Goal: Navigation & Orientation: Find specific page/section

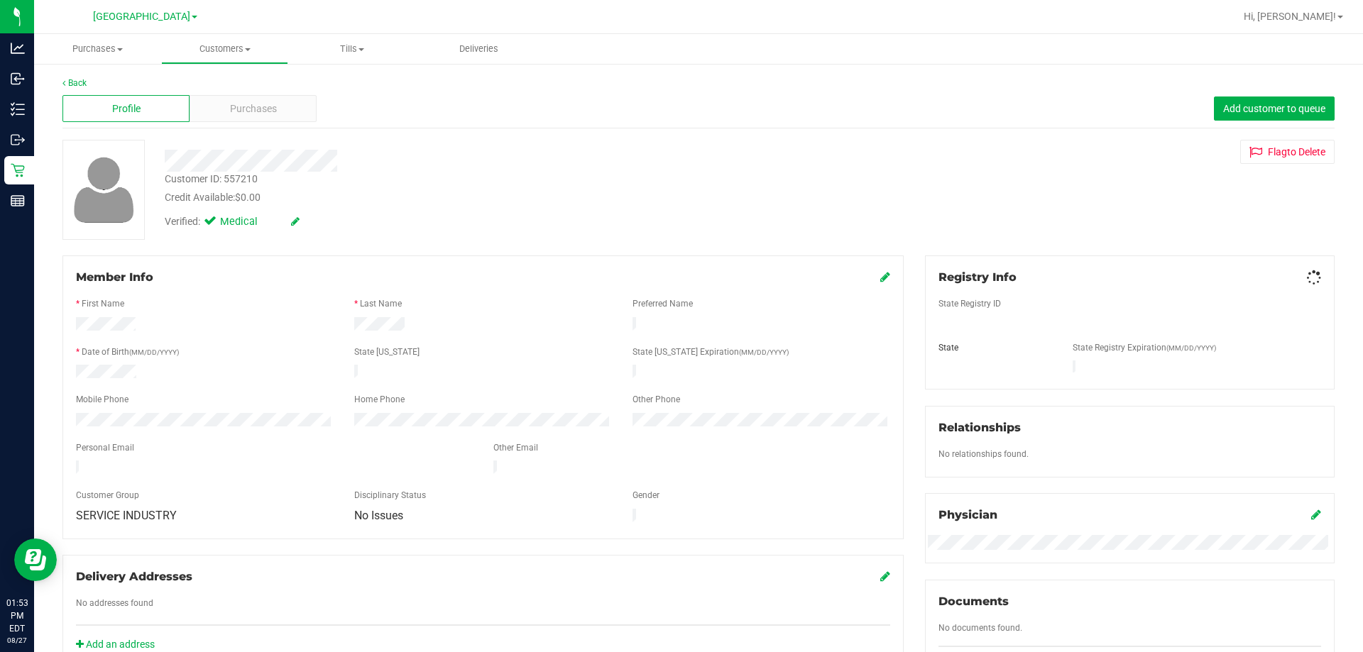
click at [258, 129] on div "Back Profile Purchases Add customer to queue Customer ID: 557210 Credit Availab…" at bounding box center [698, 528] width 1272 height 902
click at [257, 122] on div "Profile Purchases Add customer to queue" at bounding box center [698, 108] width 1272 height 39
click at [257, 111] on span "Purchases" at bounding box center [253, 109] width 47 height 15
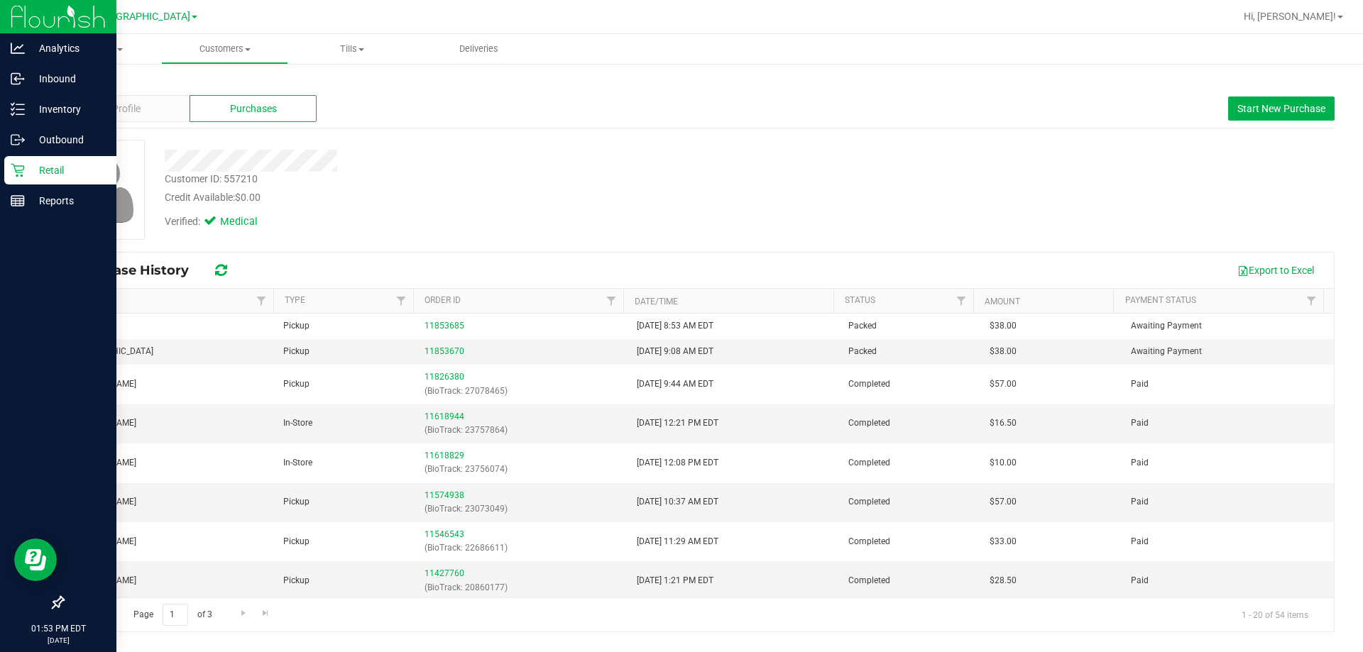
click at [17, 163] on icon at bounding box center [18, 170] width 14 height 14
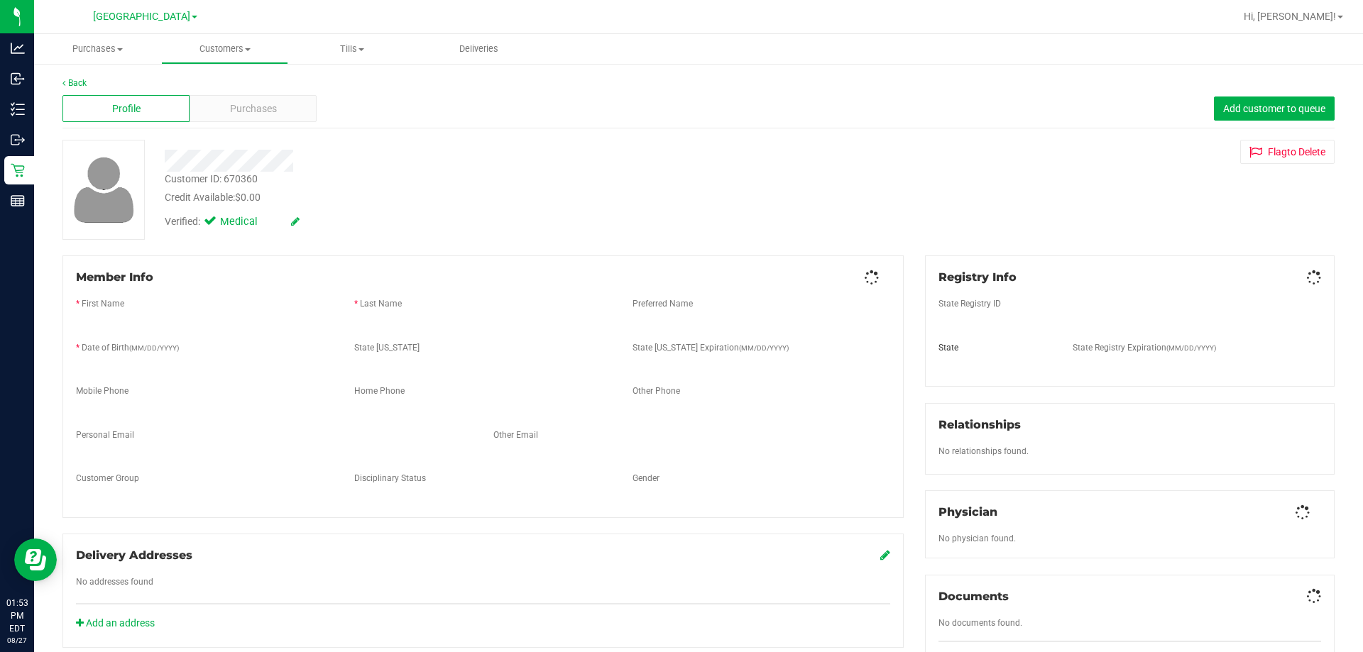
click at [258, 109] on span "Purchases" at bounding box center [253, 109] width 47 height 15
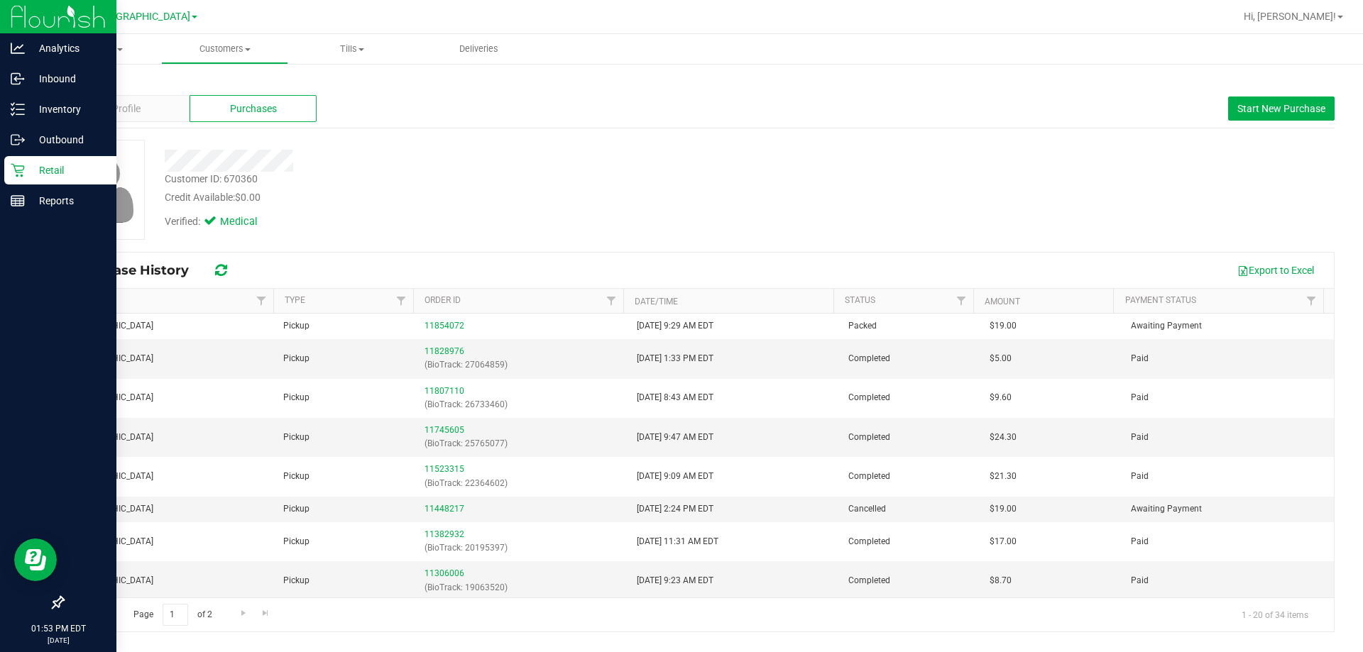
click at [19, 174] on icon at bounding box center [18, 170] width 14 height 14
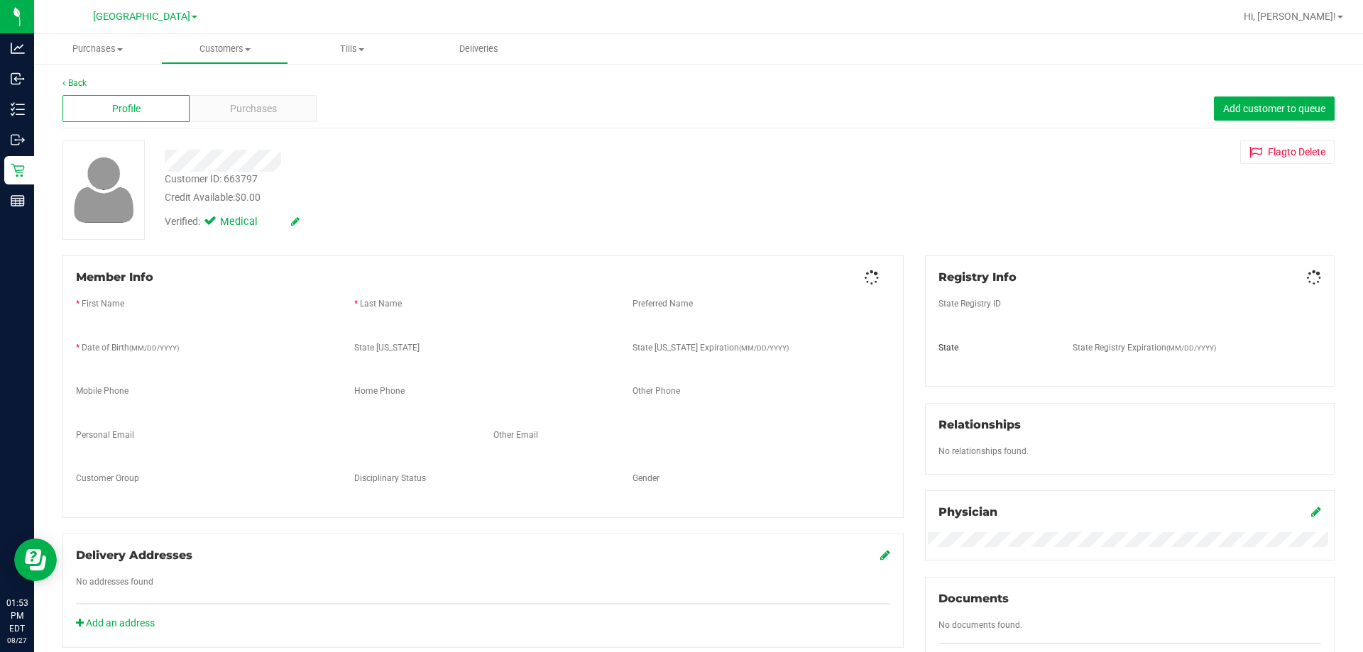
click at [236, 120] on div "Purchases" at bounding box center [253, 108] width 127 height 27
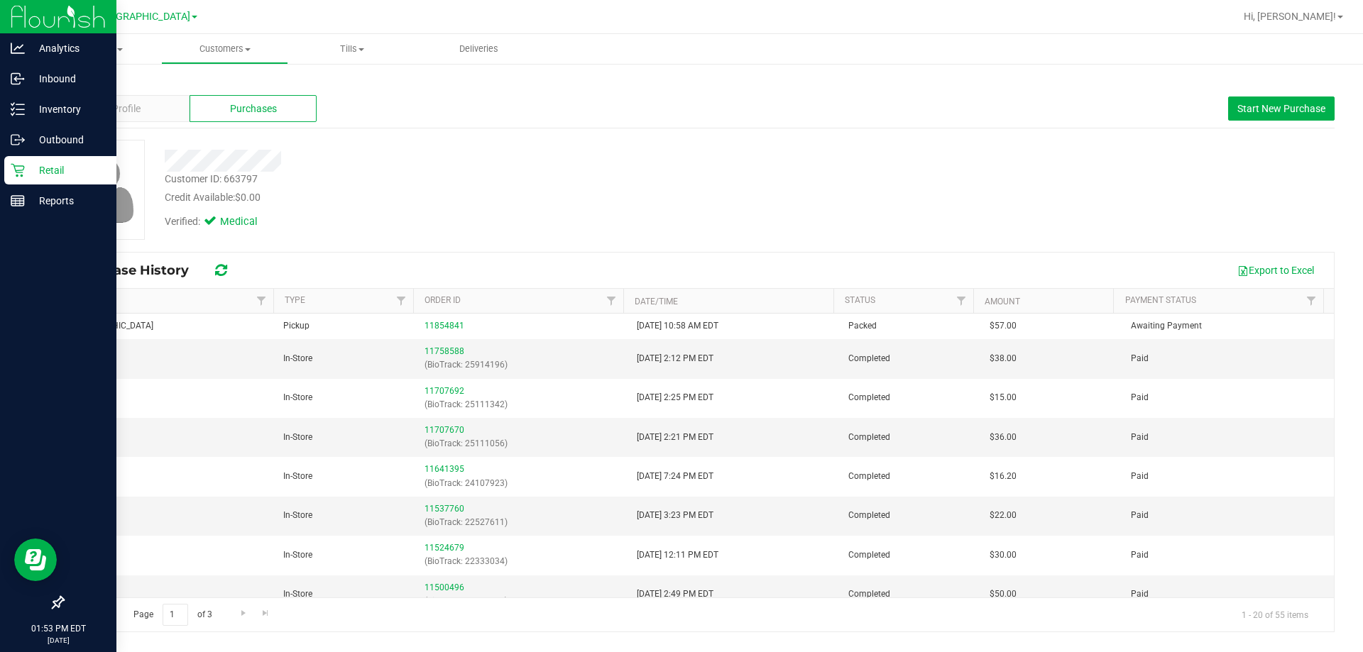
click at [25, 173] on p "Retail" at bounding box center [67, 170] width 85 height 17
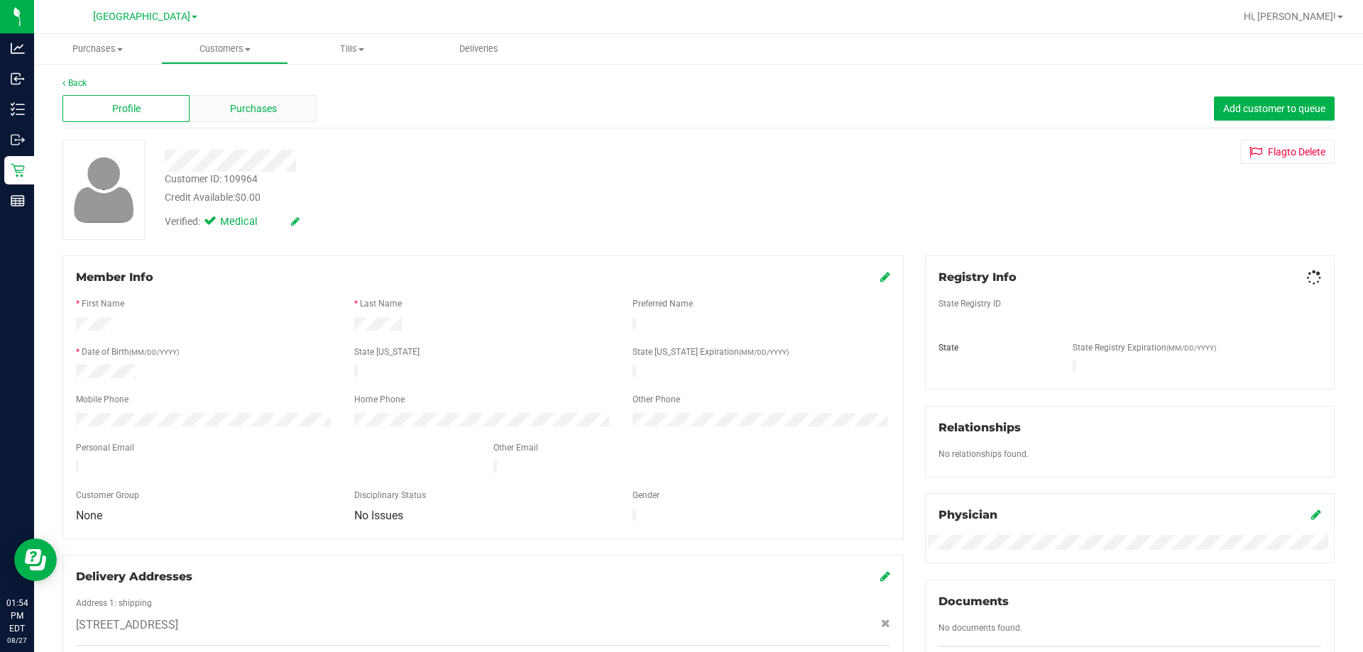
click at [237, 104] on span "Purchases" at bounding box center [253, 109] width 47 height 15
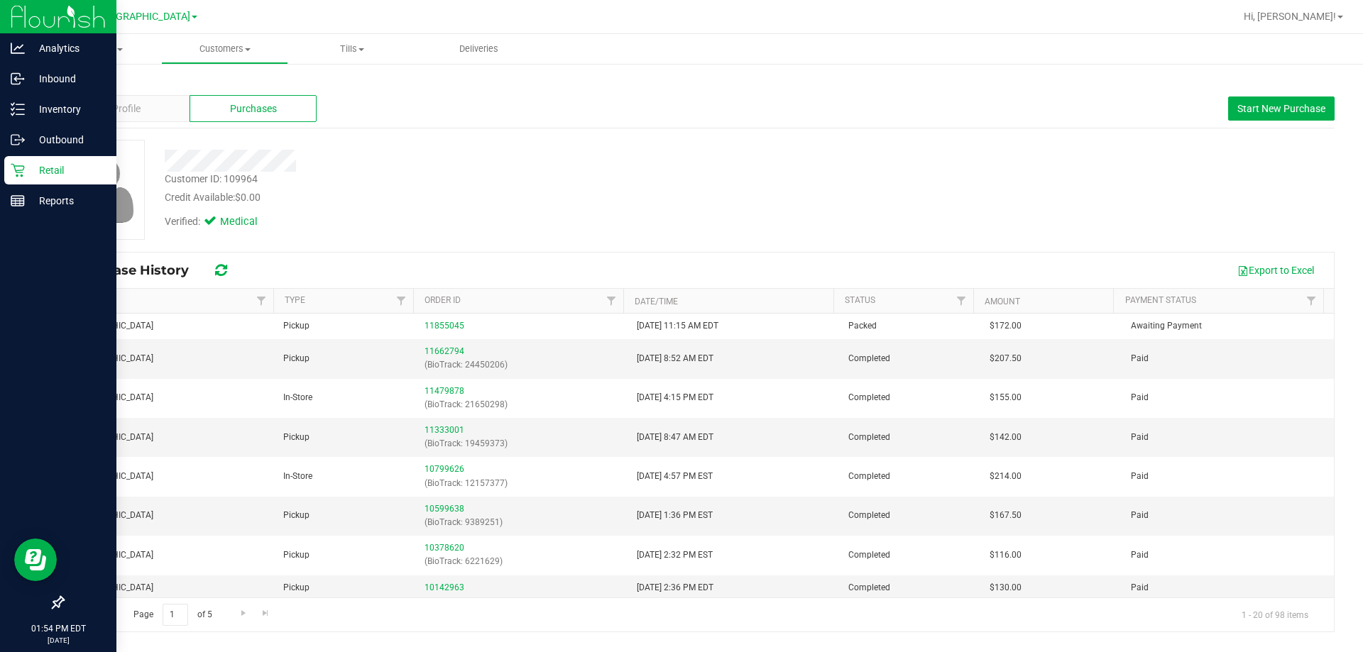
click at [15, 170] on icon at bounding box center [18, 170] width 14 height 14
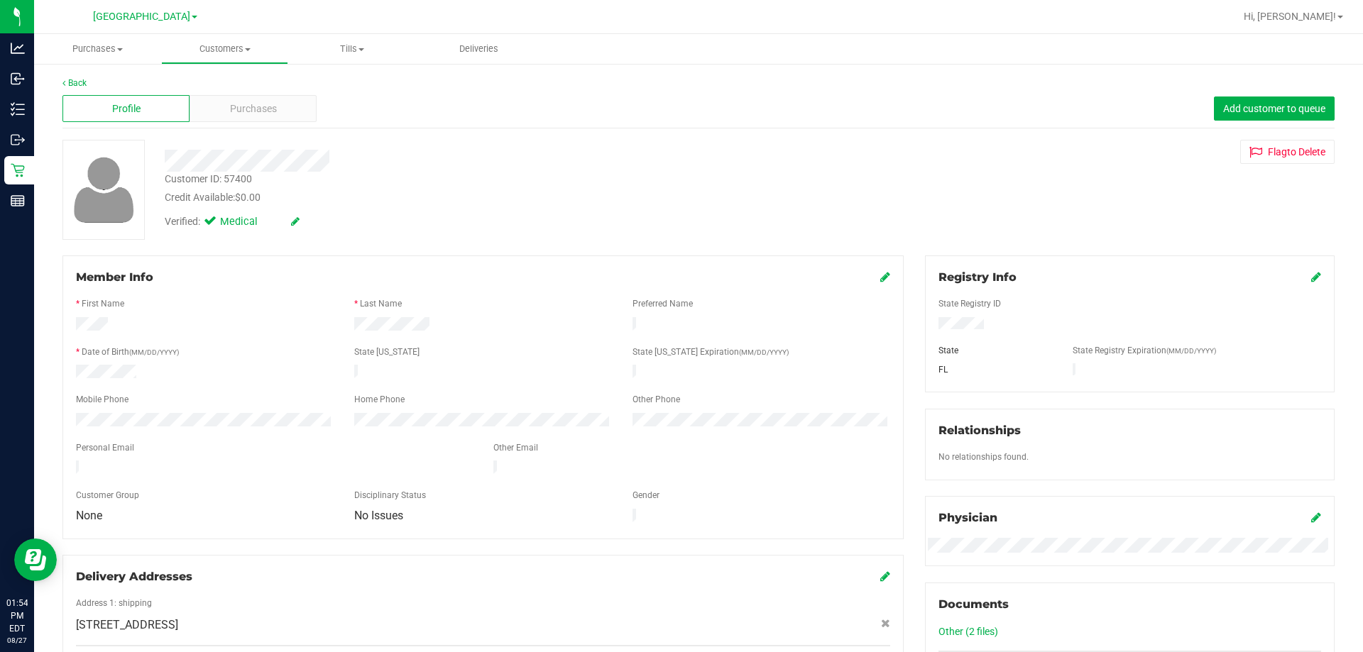
click at [268, 94] on div "Profile Purchases Add customer to queue" at bounding box center [698, 108] width 1272 height 39
click at [268, 99] on div "Purchases" at bounding box center [253, 108] width 127 height 27
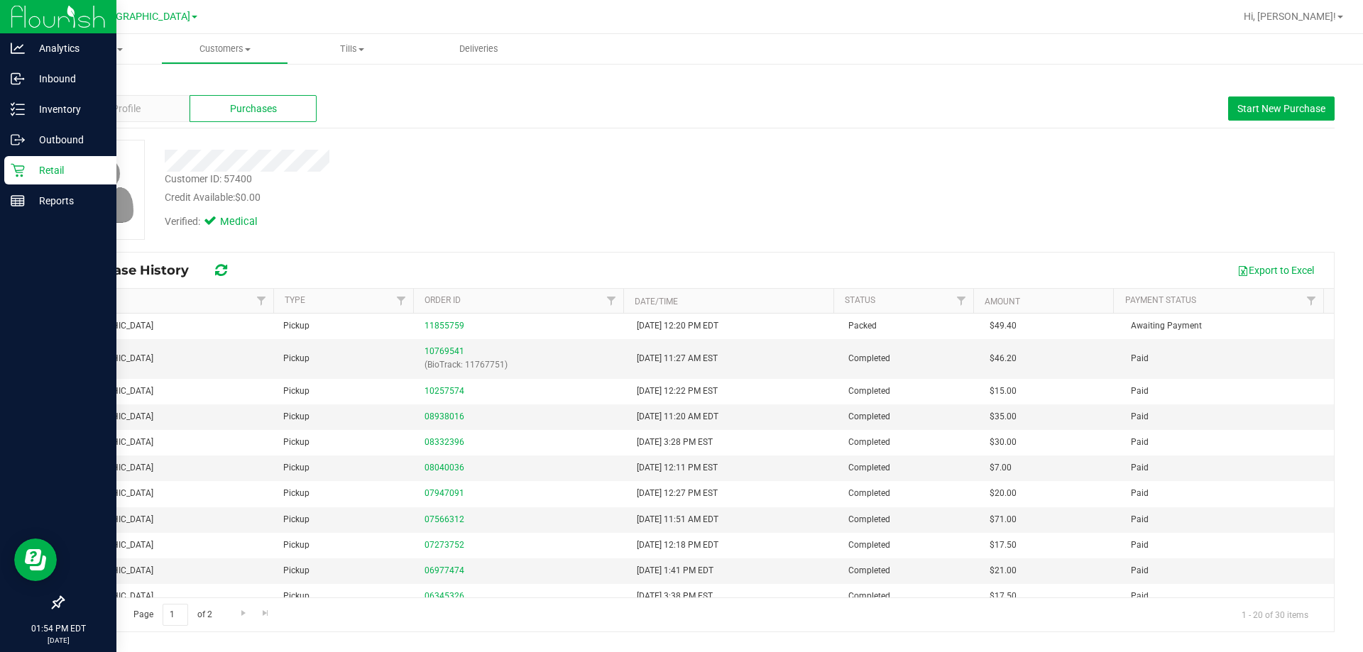
click at [9, 167] on div "Retail" at bounding box center [60, 170] width 112 height 28
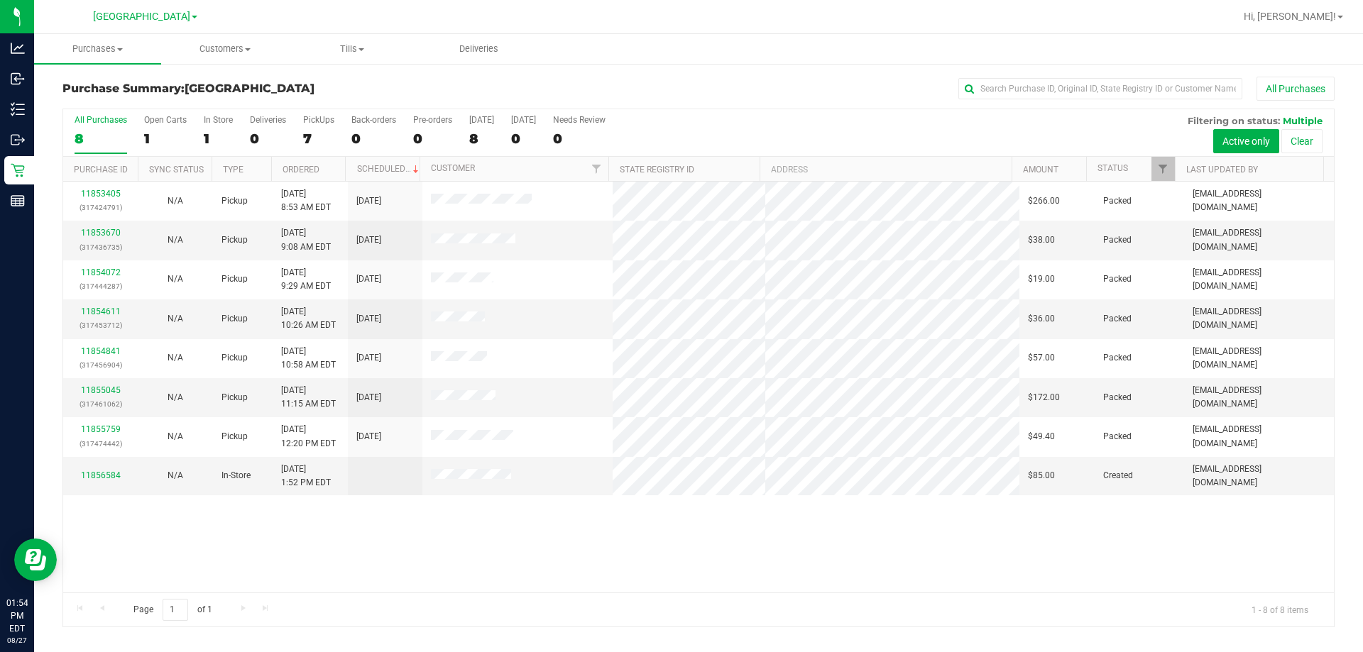
click at [694, 618] on div "Page 1 of 1 1 - 8 of 8 items" at bounding box center [698, 610] width 1271 height 34
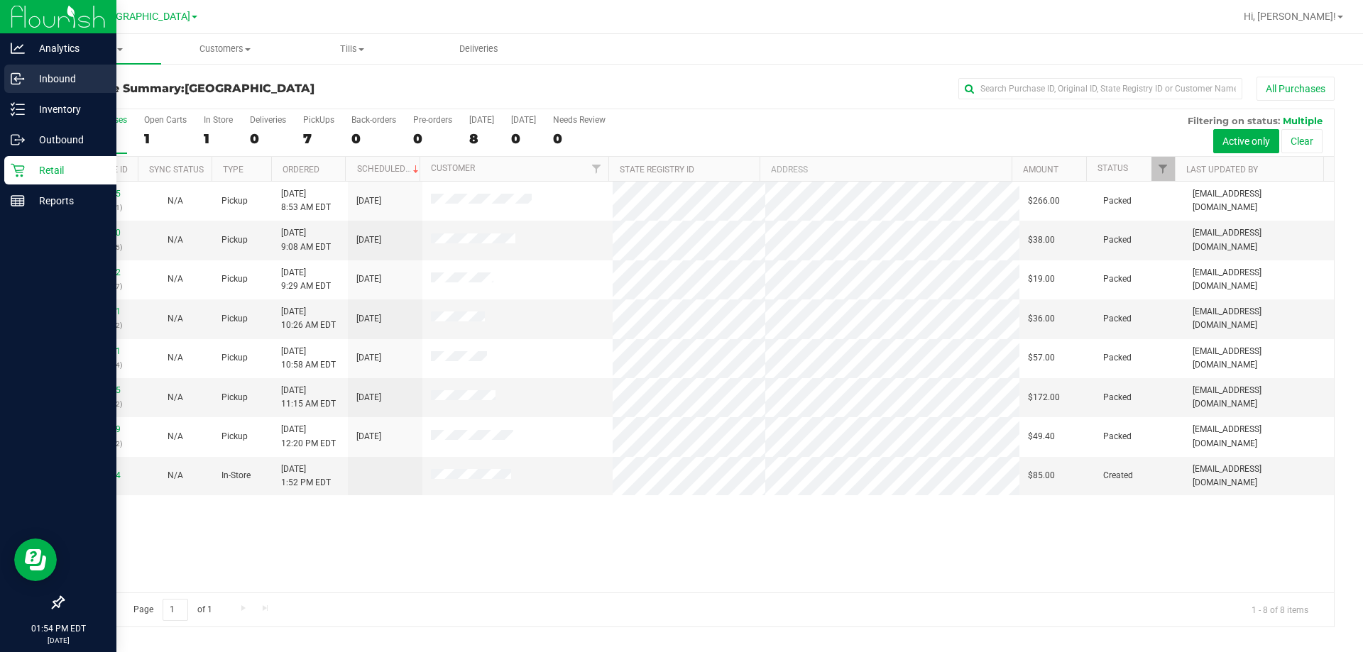
click at [26, 78] on p "Inbound" at bounding box center [67, 78] width 85 height 17
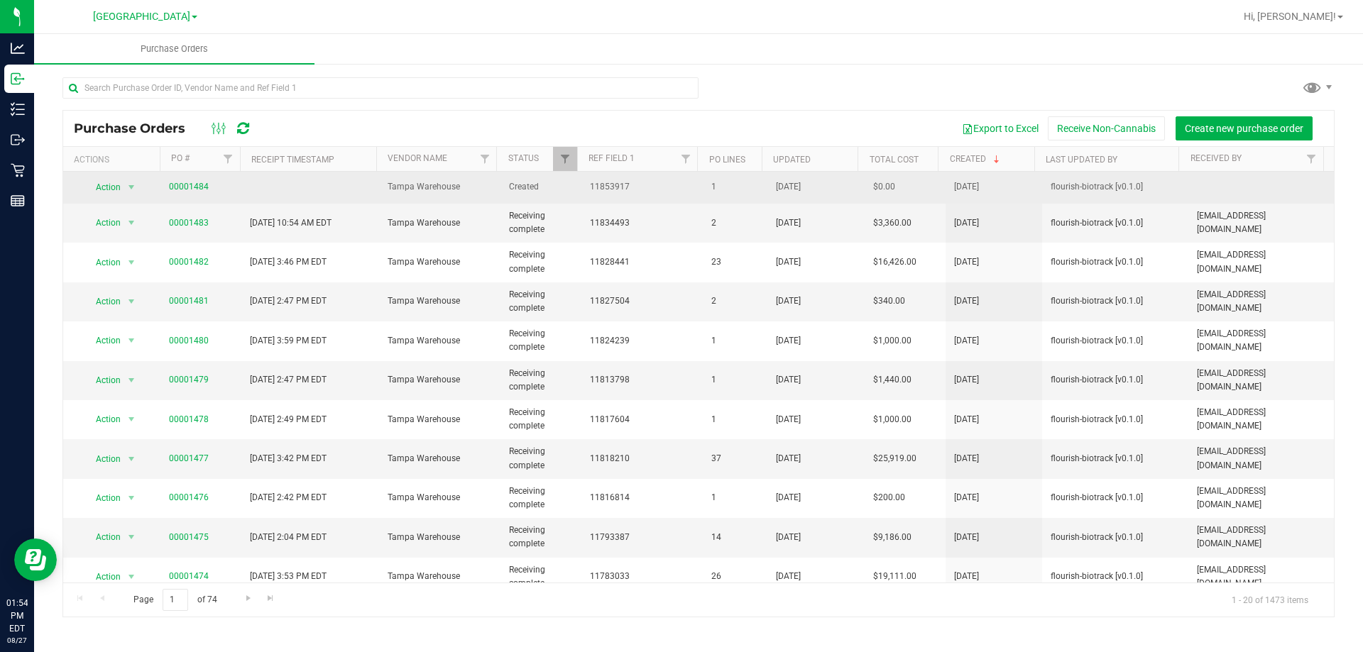
click at [242, 184] on td at bounding box center [310, 188] width 138 height 32
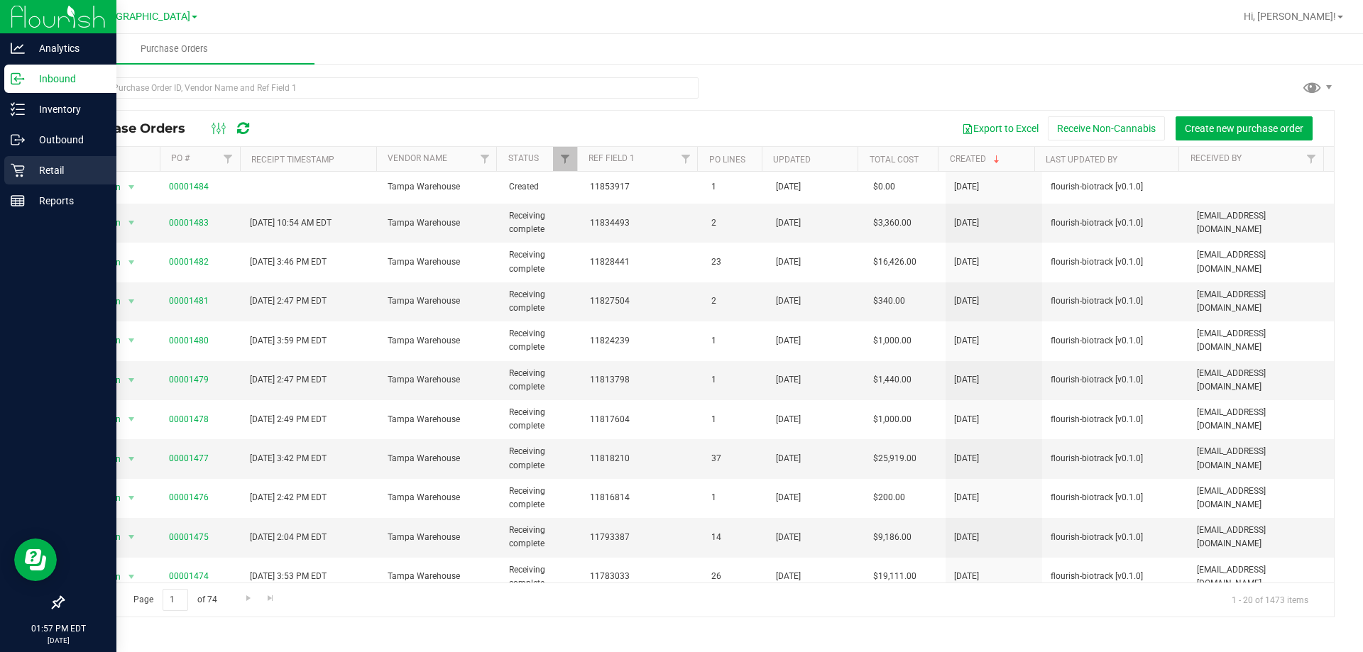
click at [23, 173] on icon at bounding box center [18, 170] width 14 height 14
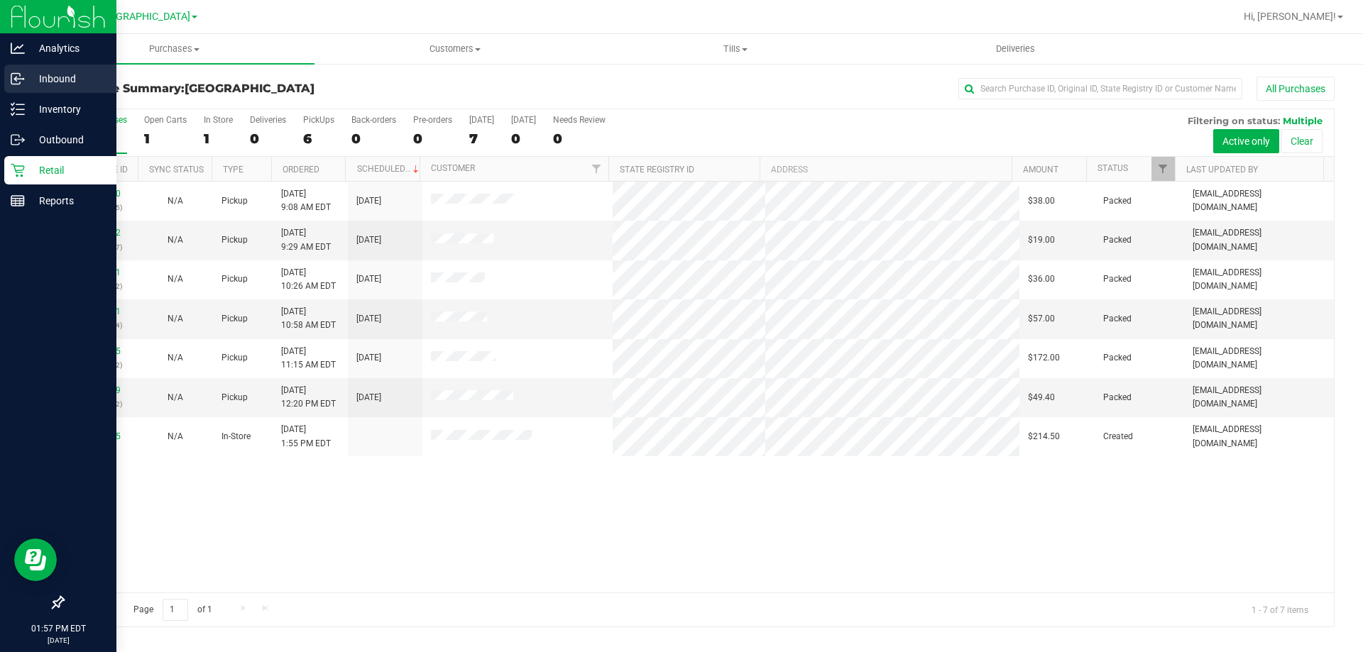
click at [31, 75] on p "Inbound" at bounding box center [67, 78] width 85 height 17
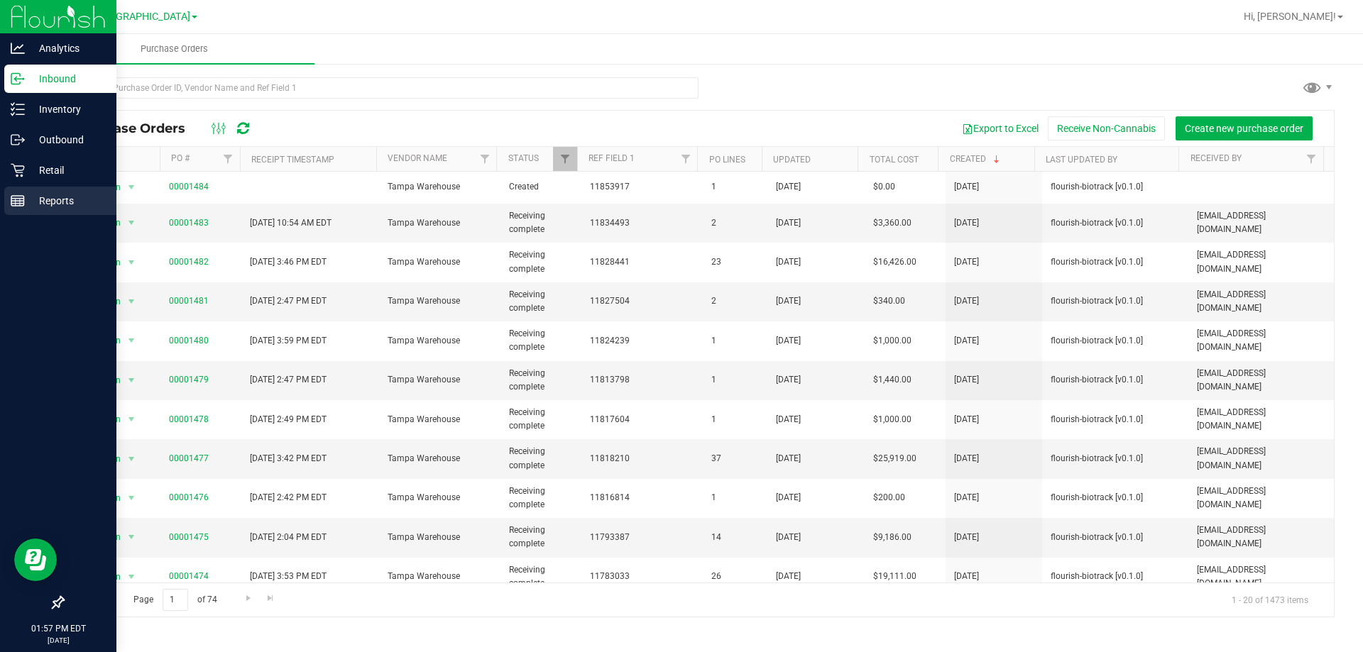
click at [53, 195] on p "Reports" at bounding box center [67, 200] width 85 height 17
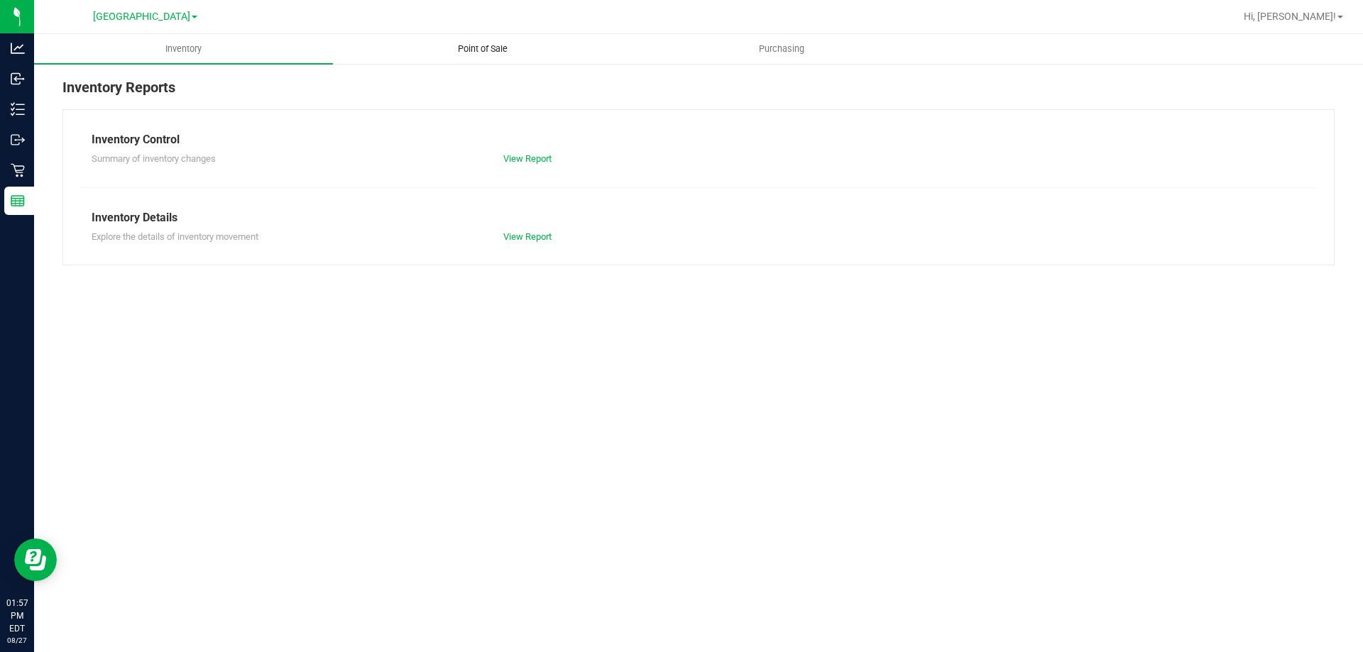
click at [453, 52] on span "Point of Sale" at bounding box center [483, 49] width 88 height 13
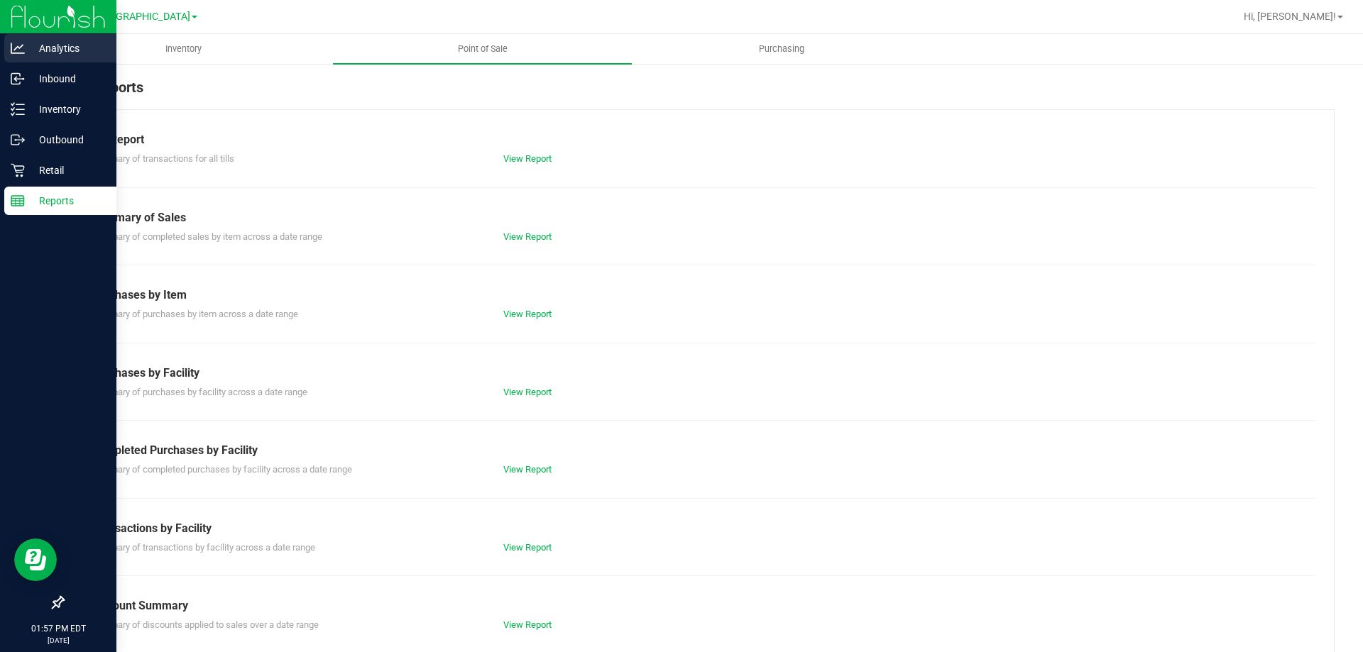
click at [18, 62] on div "Analytics" at bounding box center [60, 48] width 112 height 28
click at [18, 81] on icon at bounding box center [18, 79] width 14 height 14
